Goal: Task Accomplishment & Management: Complete application form

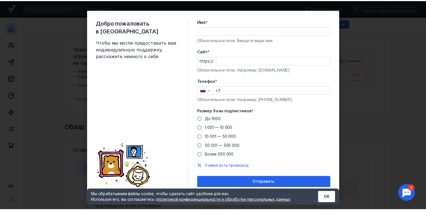
scroll to position [5, 0]
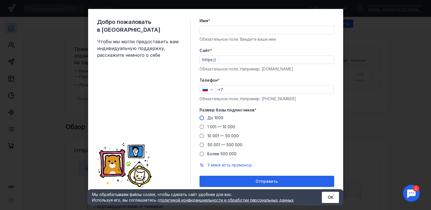
click at [202, 115] on label "До 1000" at bounding box center [211, 118] width 24 height 6
click at [0, 0] on input "До 1000" at bounding box center [0, 0] width 0 height 0
click at [230, 90] on input "+7" at bounding box center [275, 89] width 118 height 8
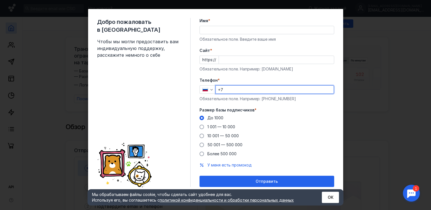
click at [225, 90] on input "+7" at bounding box center [275, 89] width 118 height 8
type input "[PHONE_NUMBER]"
type input "[PERSON_NAME]"
click at [251, 56] on input "Cайт *" at bounding box center [276, 60] width 115 height 8
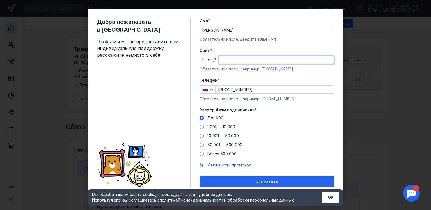
type input "e"
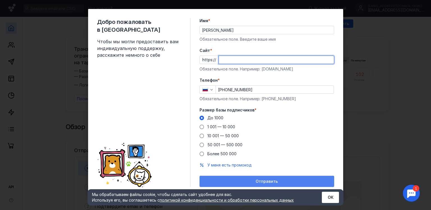
click at [251, 181] on form "Имя * [PERSON_NAME] Обязательное поле. Введите ваше имя [PERSON_NAME] * https:/…" at bounding box center [266, 102] width 135 height 169
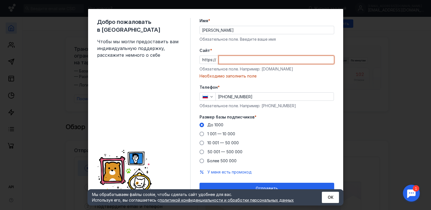
click at [227, 62] on input "Cайт *" at bounding box center [276, 60] width 115 height 8
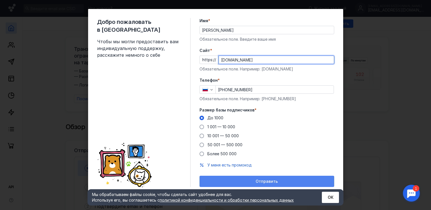
type input "[DOMAIN_NAME]"
click at [283, 180] on div "Отправить" at bounding box center [266, 181] width 129 height 5
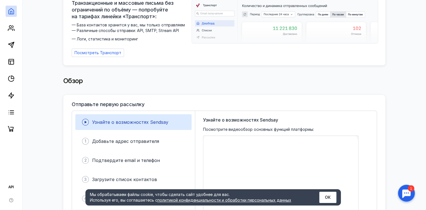
scroll to position [0, 0]
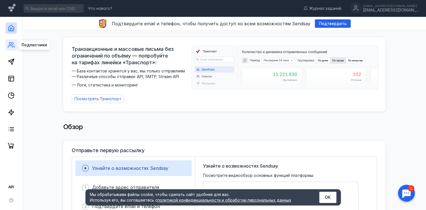
click at [10, 45] on icon at bounding box center [11, 44] width 7 height 7
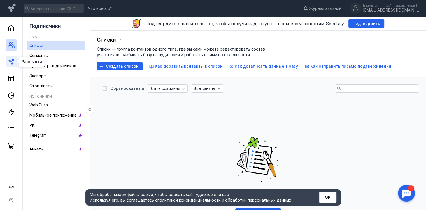
click at [11, 59] on icon at bounding box center [11, 61] width 7 height 7
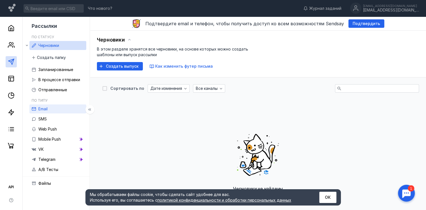
click at [45, 107] on span "Email" at bounding box center [42, 108] width 9 height 5
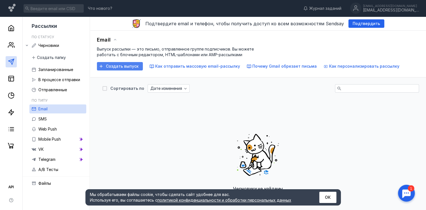
click at [127, 68] on span "Создать выпуск" at bounding box center [122, 66] width 33 height 5
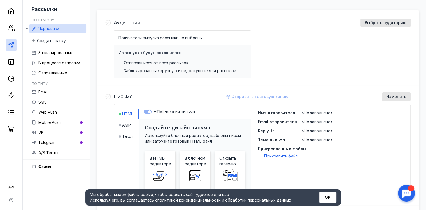
scroll to position [112, 0]
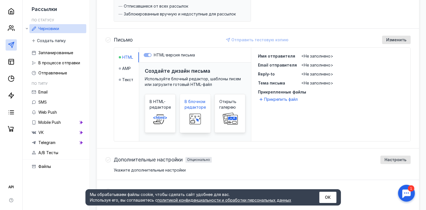
click at [192, 112] on span at bounding box center [195, 119] width 18 height 18
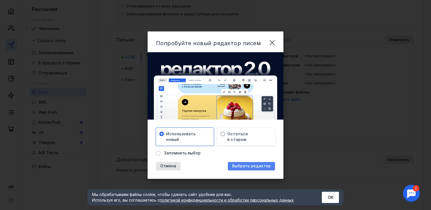
click at [251, 165] on span "Выбрать редактор" at bounding box center [251, 165] width 39 height 5
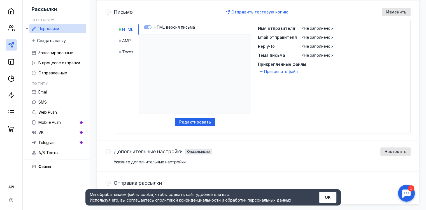
scroll to position [159, 0]
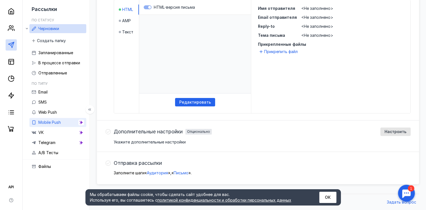
click at [57, 124] on div "Mobile Push" at bounding box center [49, 122] width 22 height 7
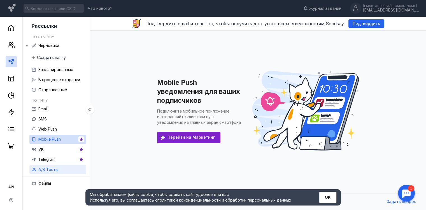
click at [60, 167] on link "A/B Тесты" at bounding box center [57, 169] width 57 height 9
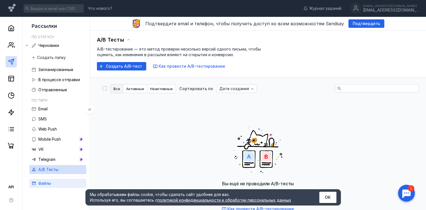
click at [52, 183] on link "Файлы" at bounding box center [57, 183] width 57 height 9
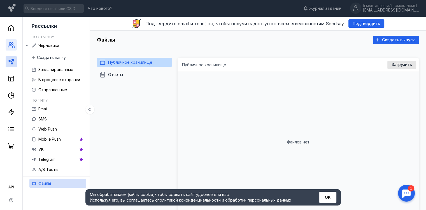
click at [12, 42] on icon at bounding box center [12, 43] width 1 height 2
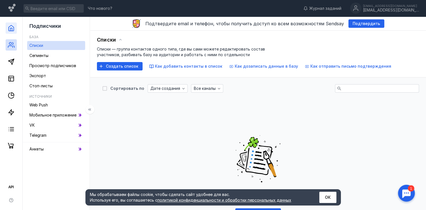
click at [11, 30] on icon at bounding box center [11, 28] width 7 height 7
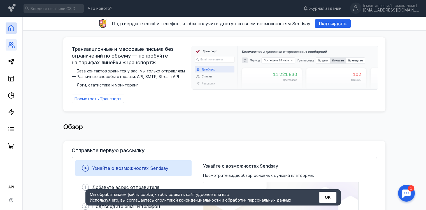
click at [16, 44] on link at bounding box center [11, 44] width 11 height 11
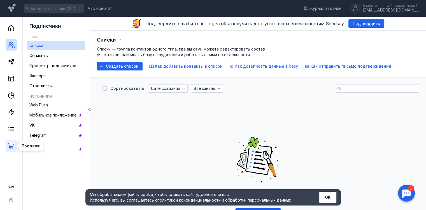
click at [9, 145] on icon at bounding box center [11, 145] width 7 height 7
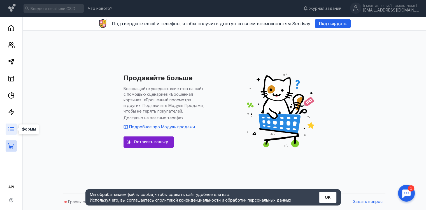
click at [9, 129] on icon at bounding box center [11, 129] width 7 height 7
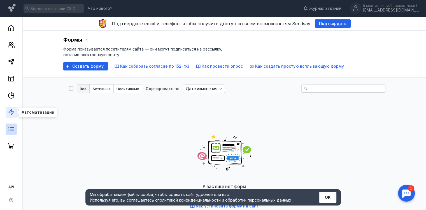
click at [13, 110] on icon at bounding box center [11, 112] width 7 height 7
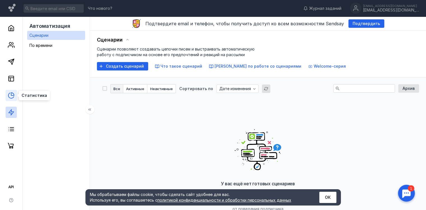
click at [13, 94] on icon at bounding box center [12, 93] width 3 height 3
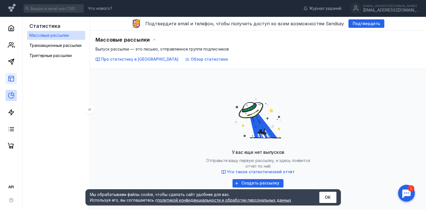
click at [6, 73] on link at bounding box center [11, 78] width 11 height 11
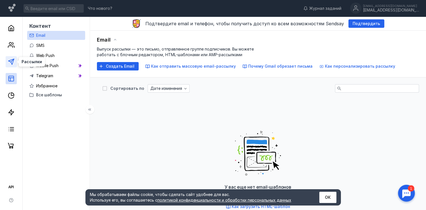
click at [8, 60] on icon at bounding box center [11, 61] width 7 height 7
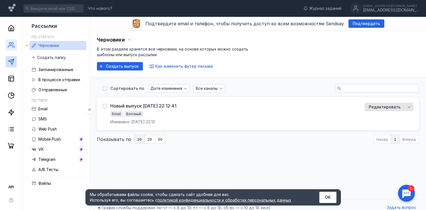
click at [15, 47] on link at bounding box center [11, 44] width 11 height 11
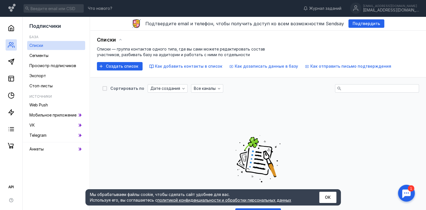
click at [15, 47] on link at bounding box center [11, 44] width 11 height 11
click at [61, 67] on span "Просмотр подписчиков" at bounding box center [52, 65] width 47 height 5
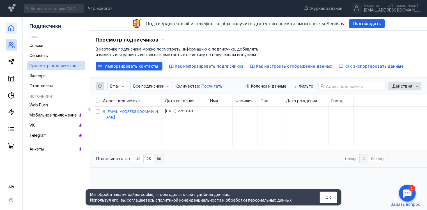
click at [15, 31] on link at bounding box center [11, 27] width 11 height 11
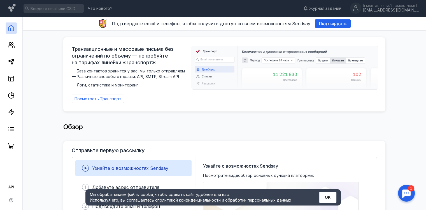
click at [8, 12] on div "Что нового? Журнал заданий [EMAIL_ADDRESS][DOMAIN_NAME] [EMAIL_ADDRESS][DOMAIN_…" at bounding box center [213, 8] width 426 height 17
click at [9, 10] on icon at bounding box center [12, 9] width 8 height 10
